Goal: Obtain resource: Download file/media

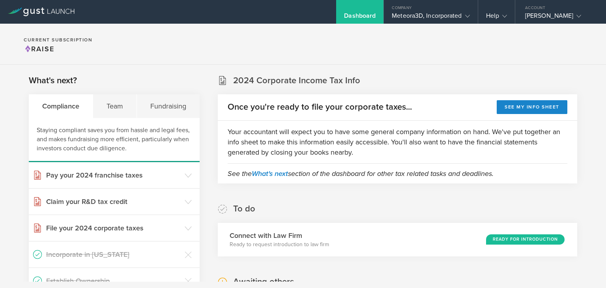
scroll to position [158, 0]
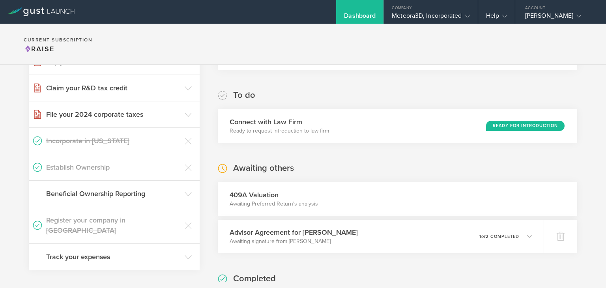
scroll to position [176, 0]
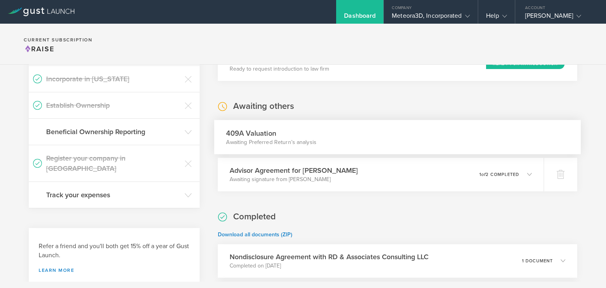
click at [296, 146] on p "Awaiting Preferred Return’s analysis" at bounding box center [271, 142] width 90 height 8
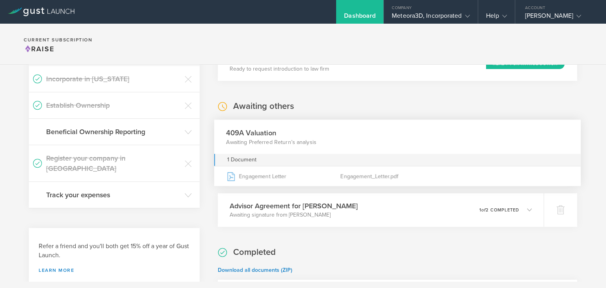
click at [310, 133] on h3 "409A Valuation" at bounding box center [271, 132] width 90 height 11
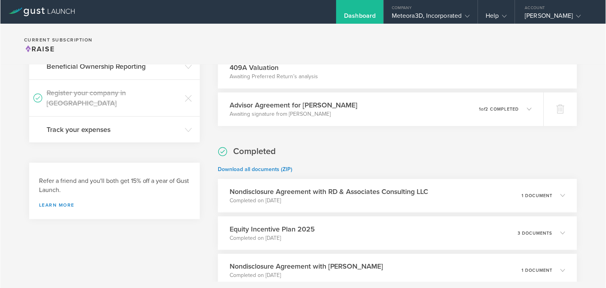
scroll to position [191, 0]
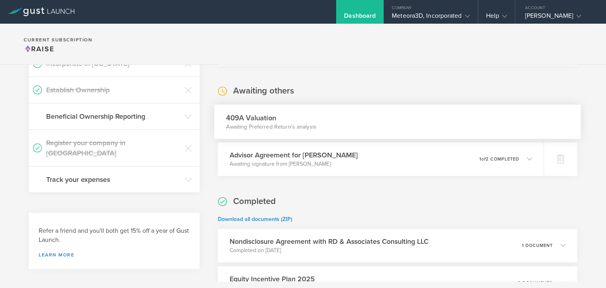
click at [311, 124] on p "Awaiting Preferred Return’s analysis" at bounding box center [271, 127] width 90 height 8
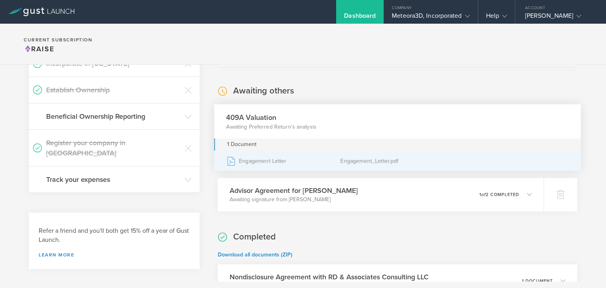
click at [368, 162] on div "Engagement_Letter.pdf" at bounding box center [397, 161] width 114 height 20
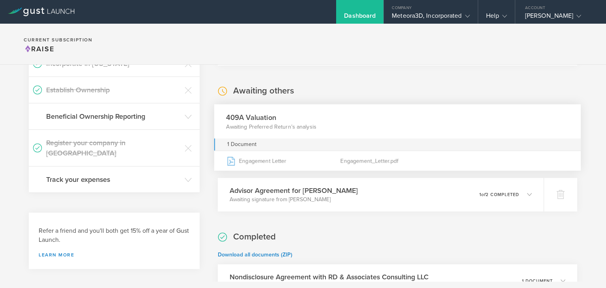
click at [399, 123] on div "409A Valuation Awaiting Preferred Return’s analysis" at bounding box center [397, 121] width 367 height 34
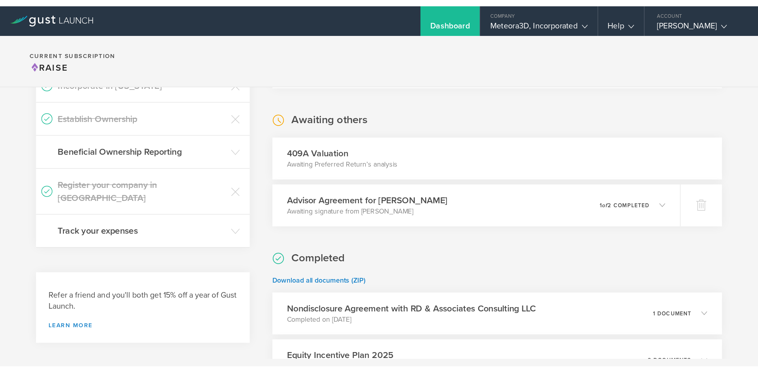
scroll to position [191, 0]
